Goal: Find specific page/section: Find specific page/section

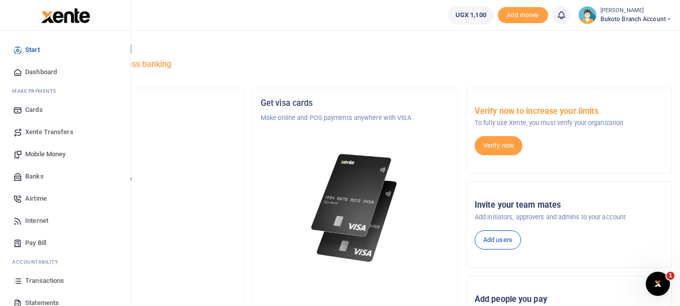
click at [33, 149] on link "Mobile Money" at bounding box center [65, 154] width 114 height 22
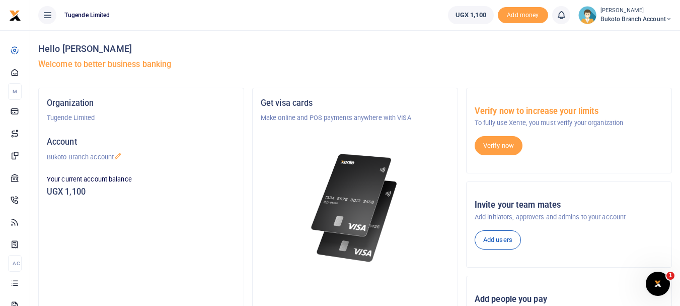
click at [310, 220] on img at bounding box center [355, 207] width 95 height 121
click at [381, 220] on img at bounding box center [355, 207] width 95 height 121
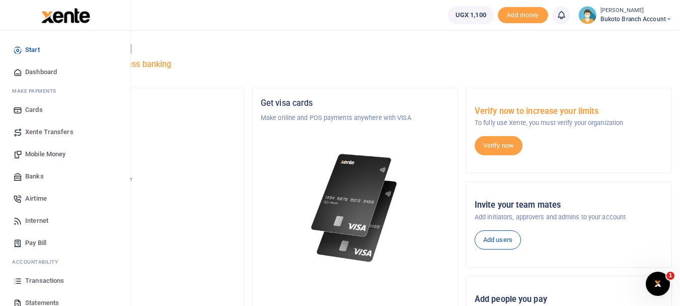
click at [32, 284] on span "Transactions" at bounding box center [44, 280] width 39 height 10
